Goal: Task Accomplishment & Management: Complete application form

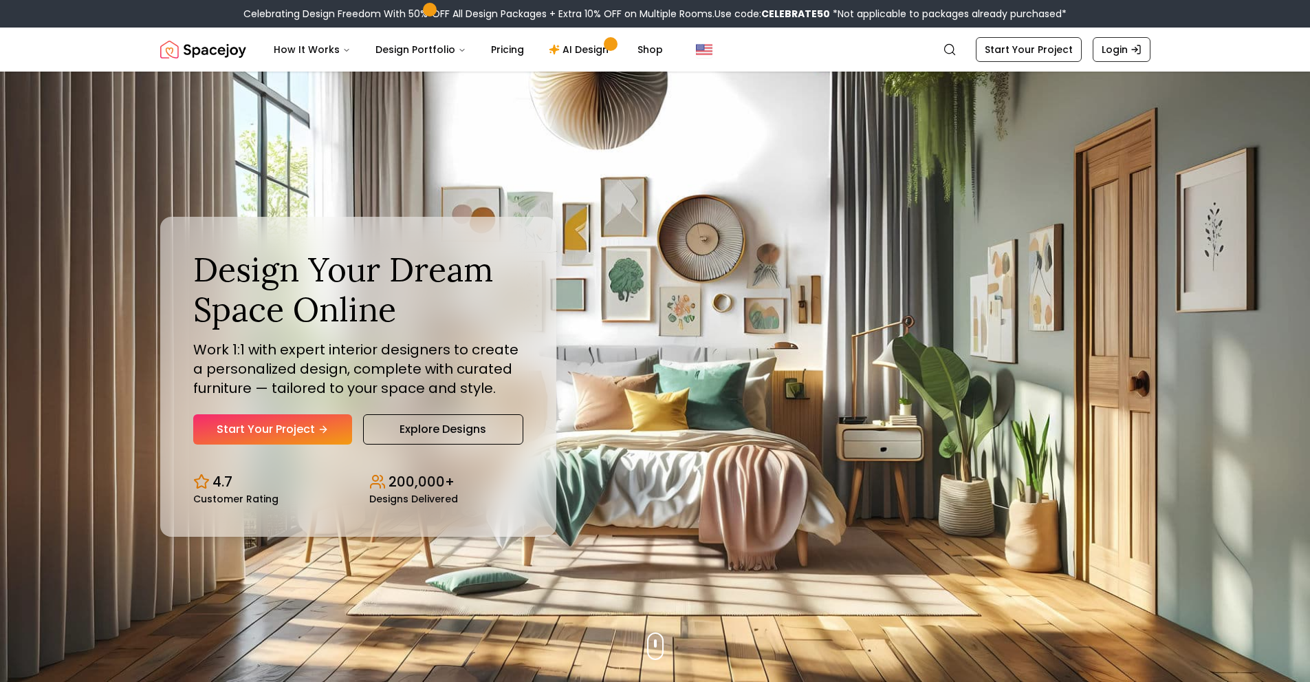
click at [316, 436] on link "Start Your Project" at bounding box center [272, 429] width 159 height 30
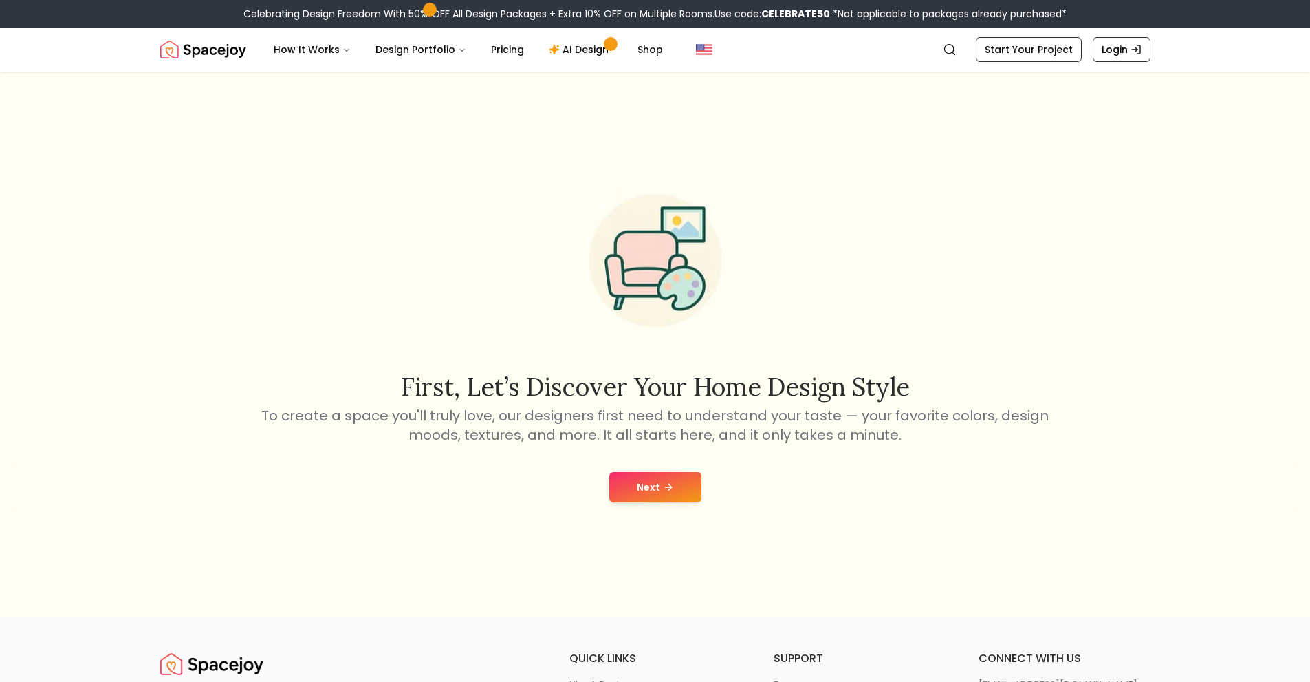
click at [681, 482] on button "Next" at bounding box center [655, 487] width 92 height 30
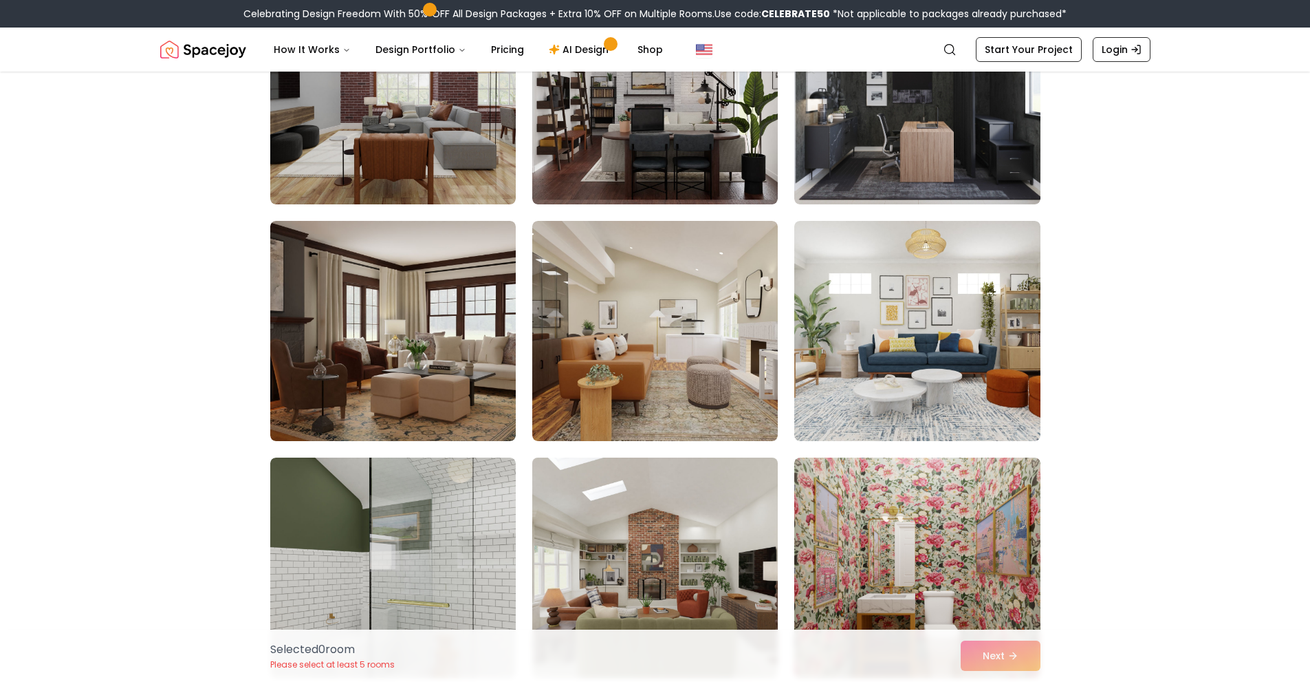
scroll to position [4699, 0]
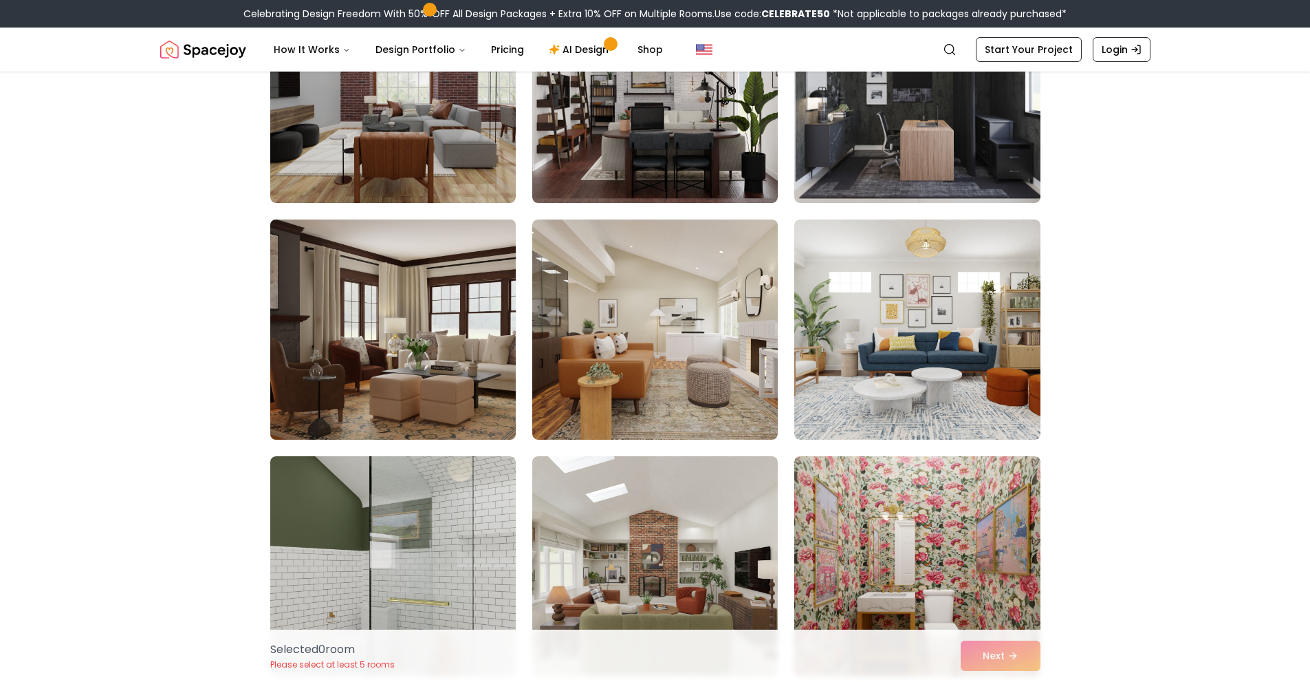
click at [397, 356] on img at bounding box center [393, 329] width 258 height 231
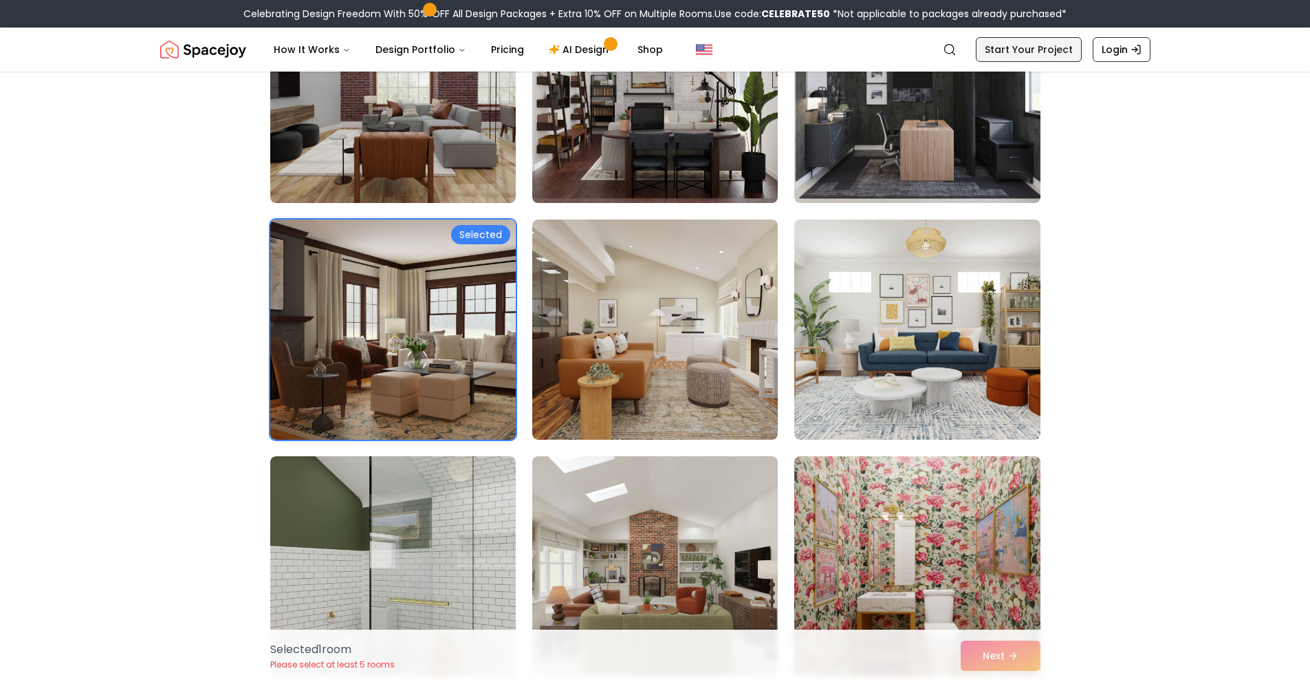
click at [1049, 53] on link "Start Your Project" at bounding box center [1029, 49] width 106 height 25
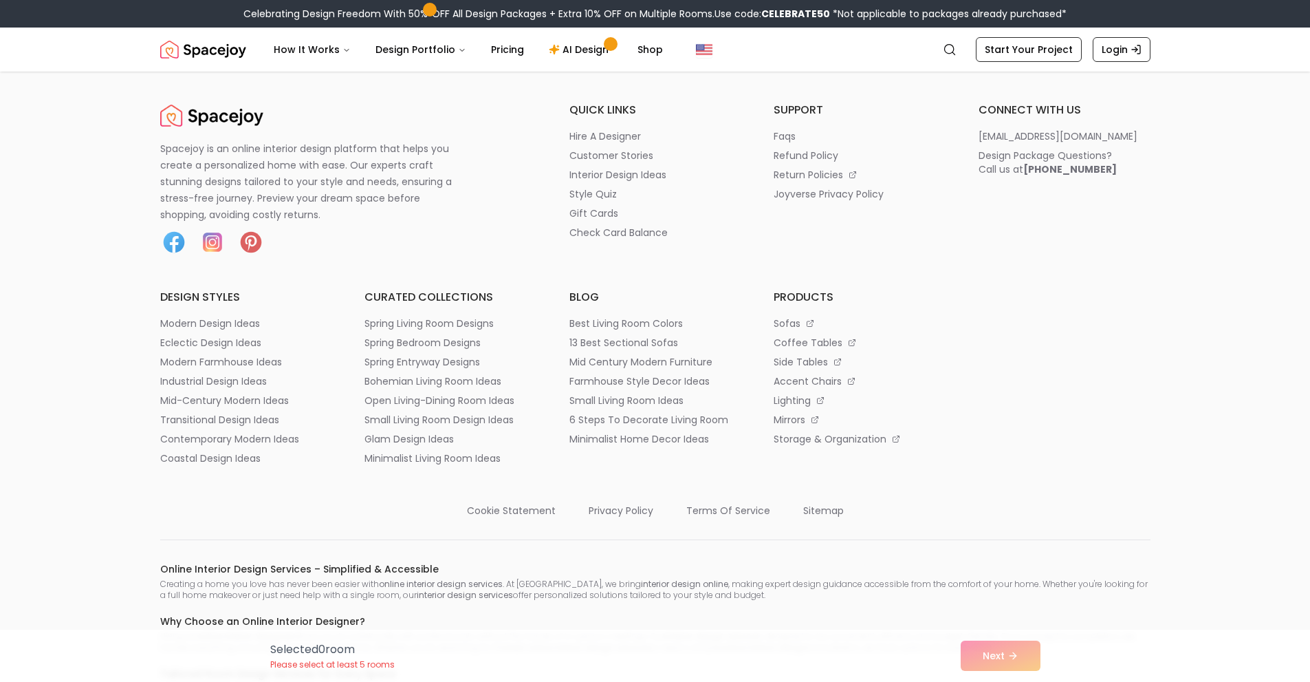
scroll to position [1057, 0]
